Goal: Task Accomplishment & Management: Use online tool/utility

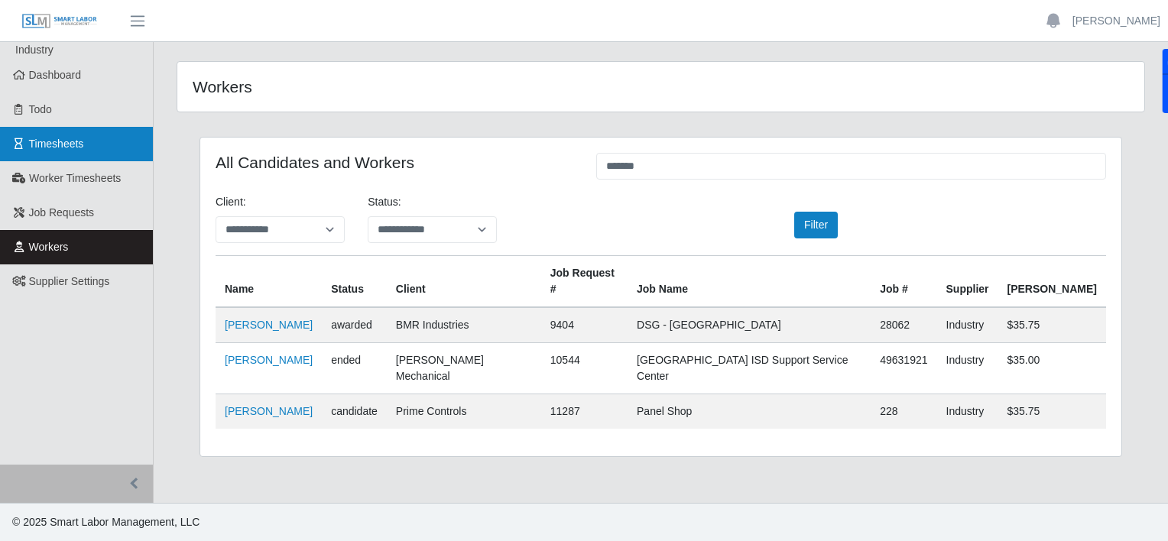
click at [67, 141] on span "Timesheets" at bounding box center [56, 144] width 55 height 12
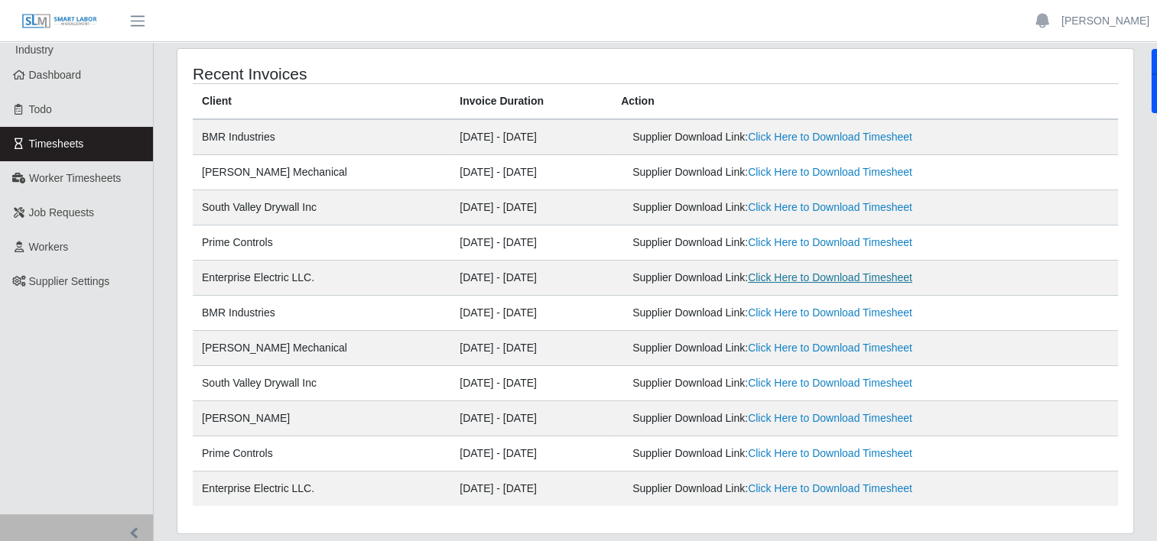
click at [781, 278] on link "Click Here to Download Timesheet" at bounding box center [830, 277] width 164 height 12
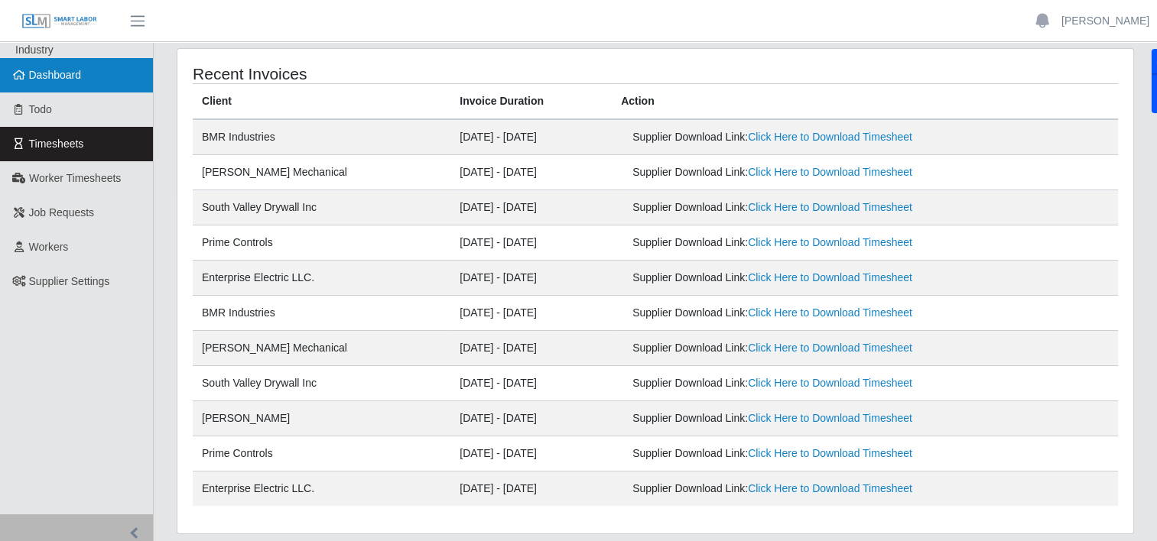
click at [52, 83] on link "Dashboard" at bounding box center [76, 75] width 153 height 34
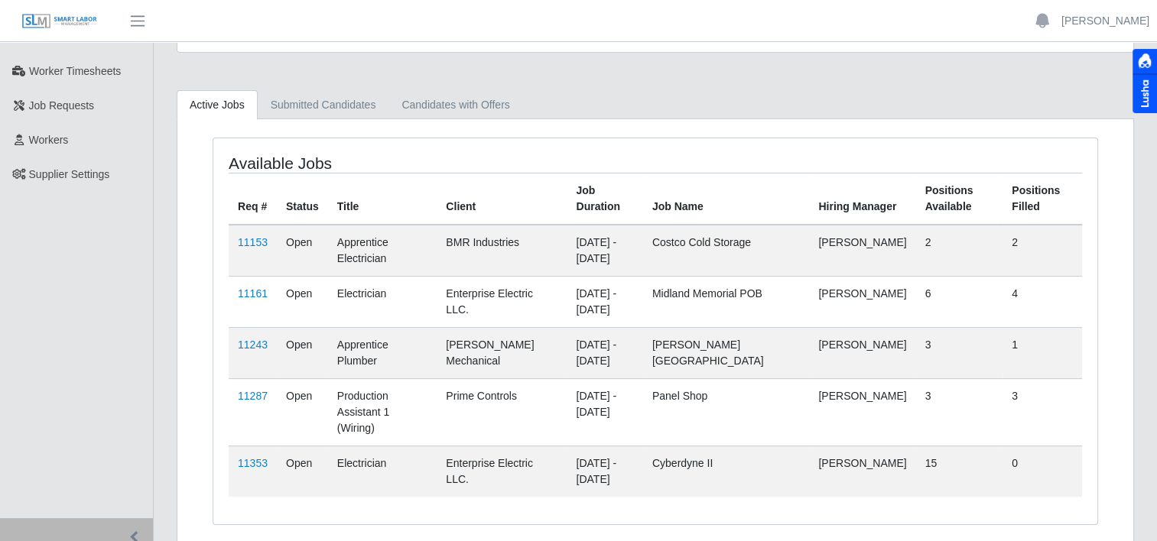
scroll to position [109, 0]
click at [254, 456] on link "11353" at bounding box center [253, 462] width 30 height 12
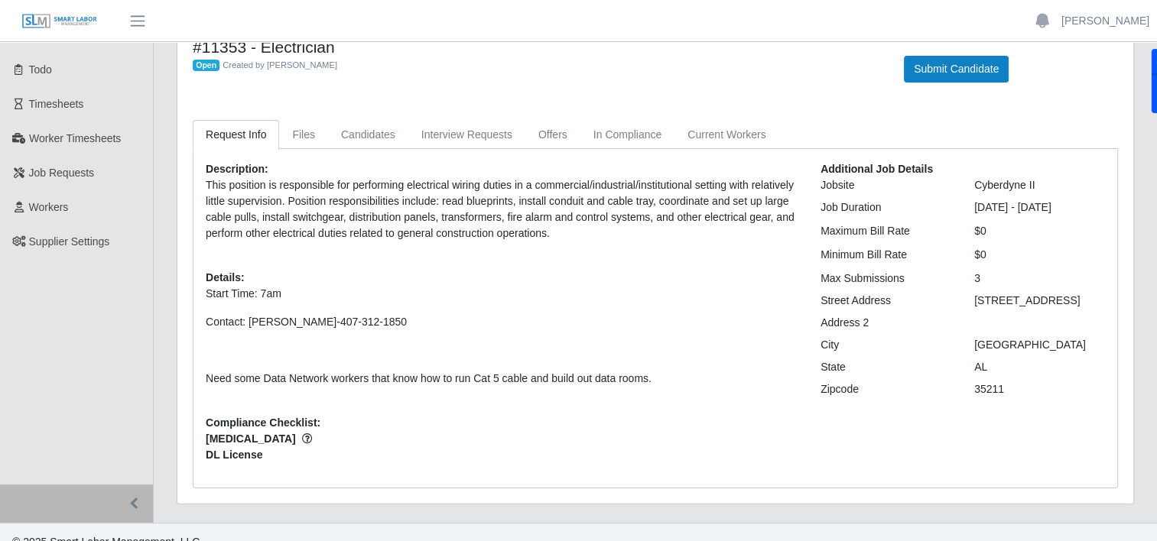
scroll to position [58, 0]
